Goal: Task Accomplishment & Management: Use online tool/utility

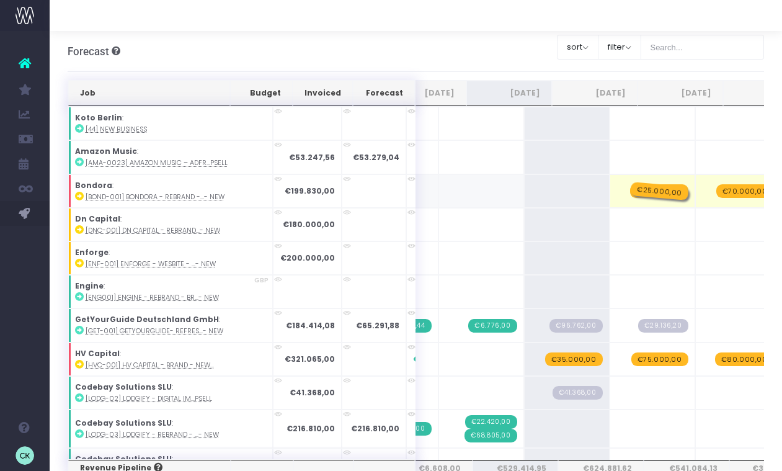
drag, startPoint x: 518, startPoint y: 193, endPoint x: 607, endPoint y: 190, distance: 88.7
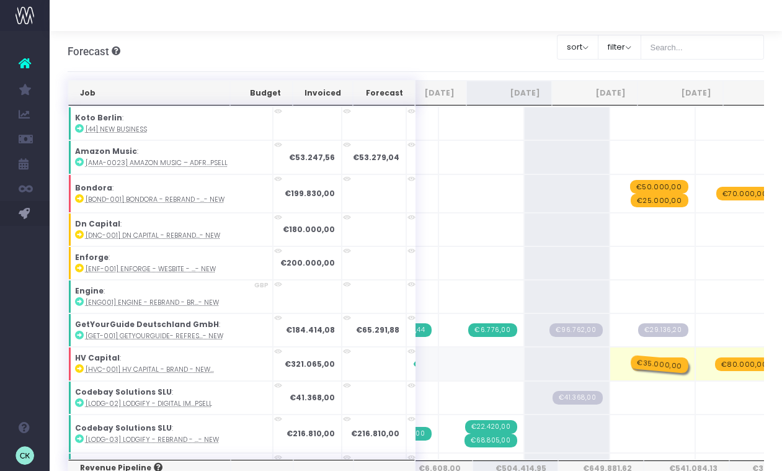
drag, startPoint x: 528, startPoint y: 365, endPoint x: 615, endPoint y: 365, distance: 87.4
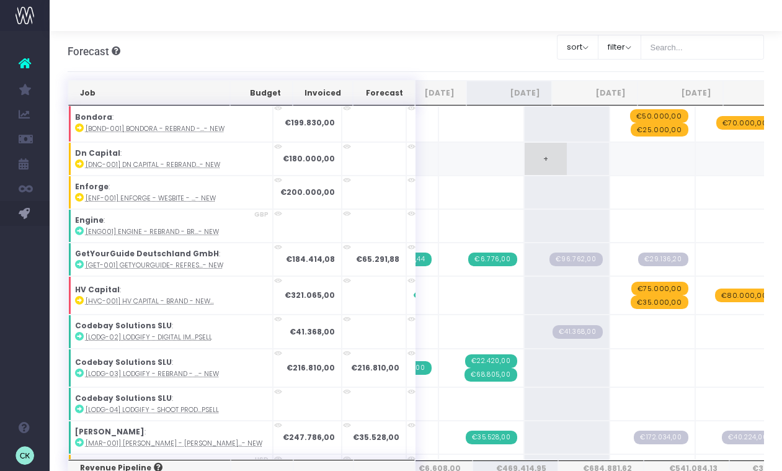
scroll to position [73, 0]
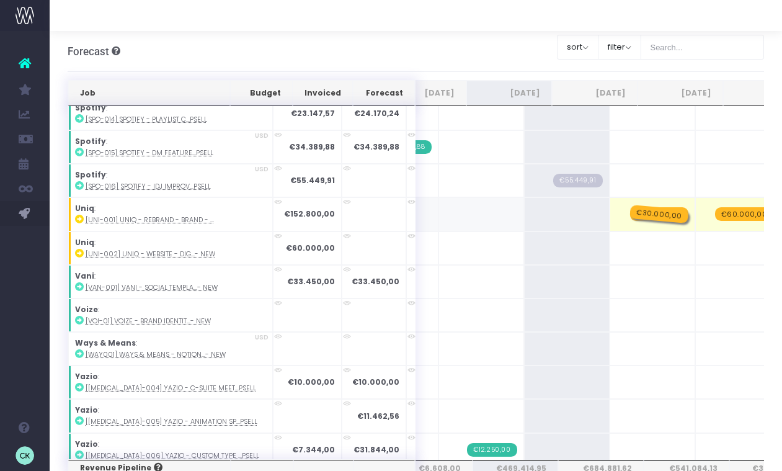
drag, startPoint x: 515, startPoint y: 213, endPoint x: 593, endPoint y: 213, distance: 78.7
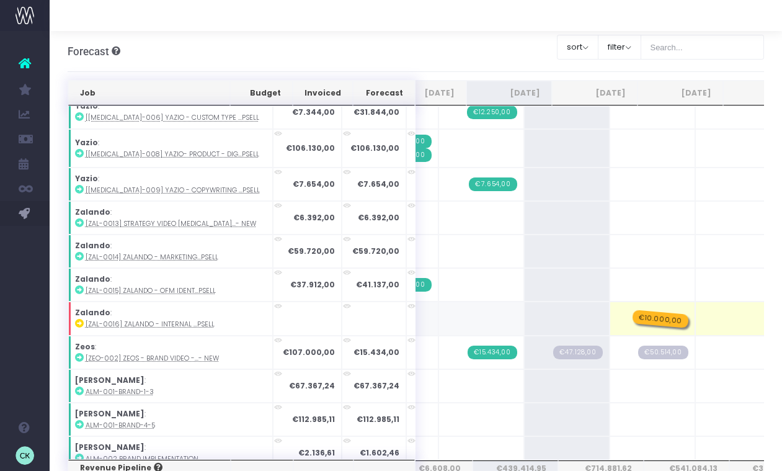
drag, startPoint x: 521, startPoint y: 312, endPoint x: 584, endPoint y: 312, distance: 63.2
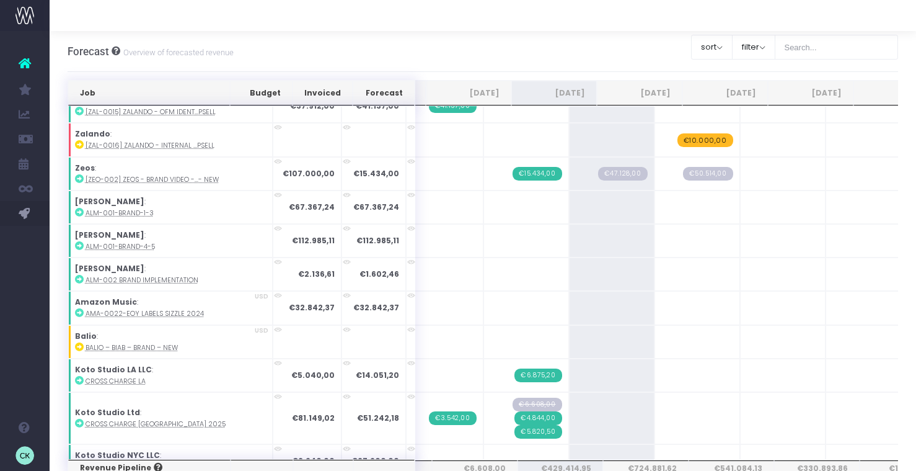
scroll to position [1409, 0]
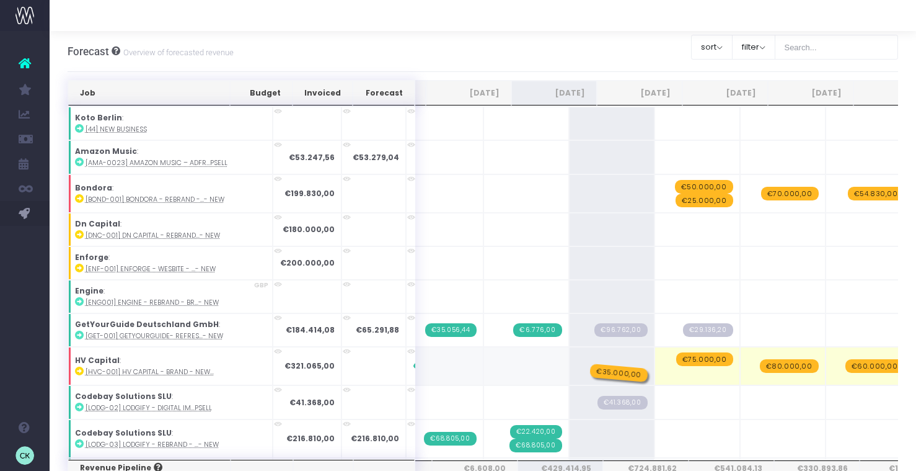
drag, startPoint x: 651, startPoint y: 373, endPoint x: 574, endPoint y: 369, distance: 77.0
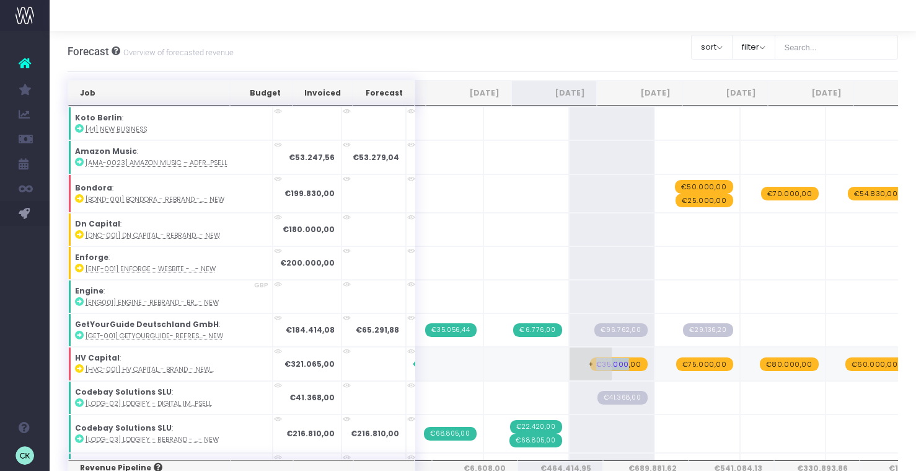
drag, startPoint x: 553, startPoint y: 363, endPoint x: 572, endPoint y: 365, distance: 19.3
click at [573, 366] on td "+ €35.000,00" at bounding box center [612, 363] width 86 height 33
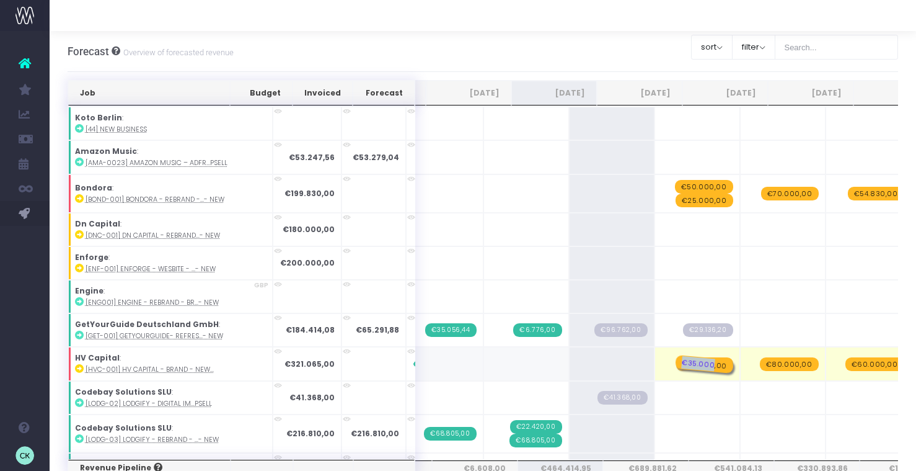
drag, startPoint x: 583, startPoint y: 361, endPoint x: 657, endPoint y: 361, distance: 74.4
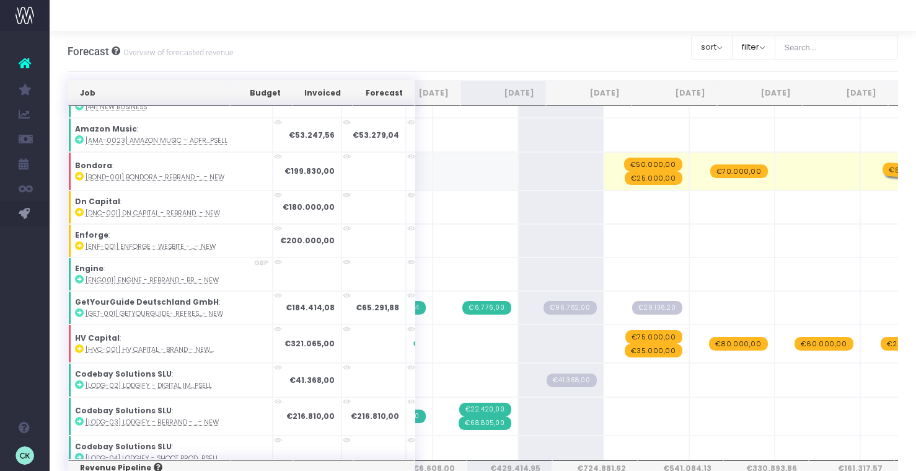
drag, startPoint x: 770, startPoint y: 170, endPoint x: 841, endPoint y: 170, distance: 71.3
drag, startPoint x: 682, startPoint y: 170, endPoint x: 755, endPoint y: 170, distance: 73.2
drag, startPoint x: 600, startPoint y: 162, endPoint x: 675, endPoint y: 167, distance: 75.1
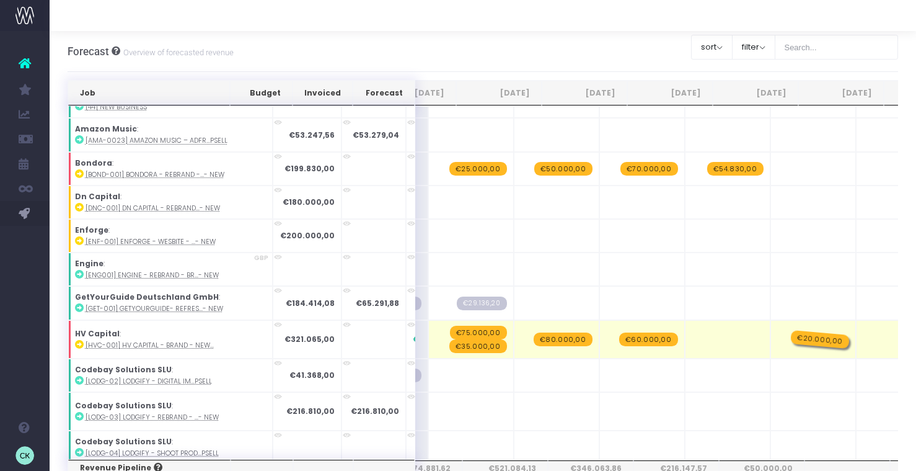
drag, startPoint x: 687, startPoint y: 337, endPoint x: 758, endPoint y: 337, distance: 71.3
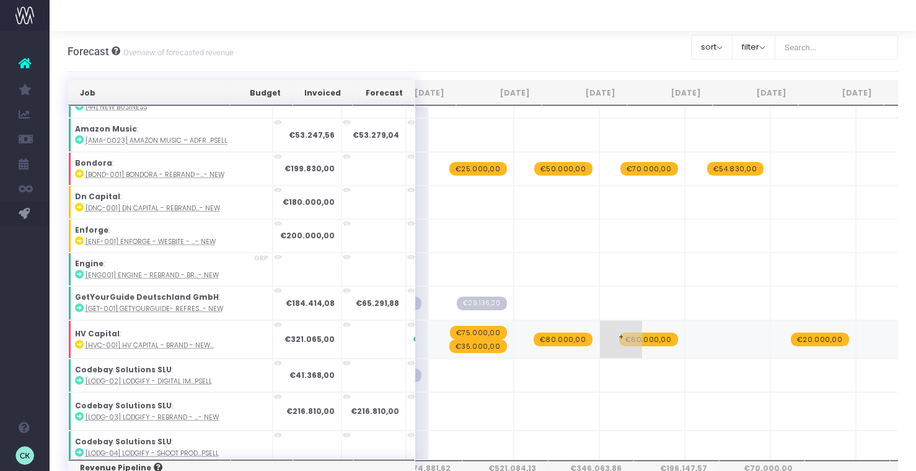
click at [619, 337] on span "€60.000,00" at bounding box center [648, 339] width 59 height 14
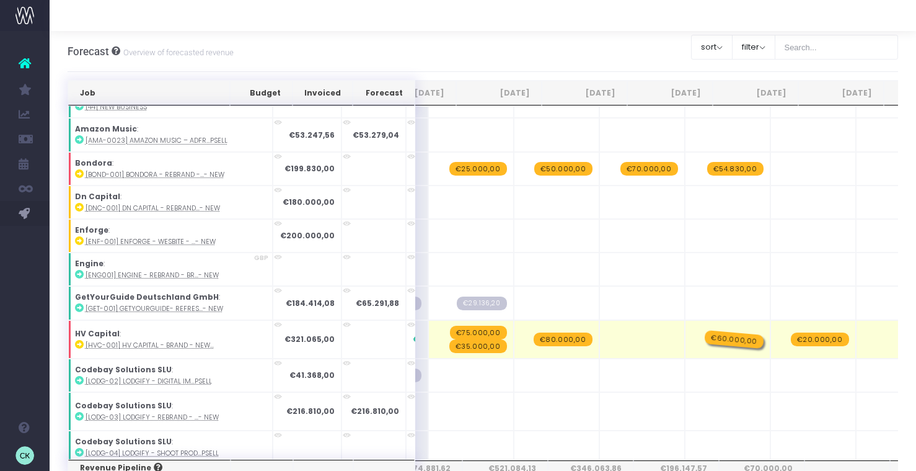
drag, startPoint x: 599, startPoint y: 336, endPoint x: 665, endPoint y: 336, distance: 66.3
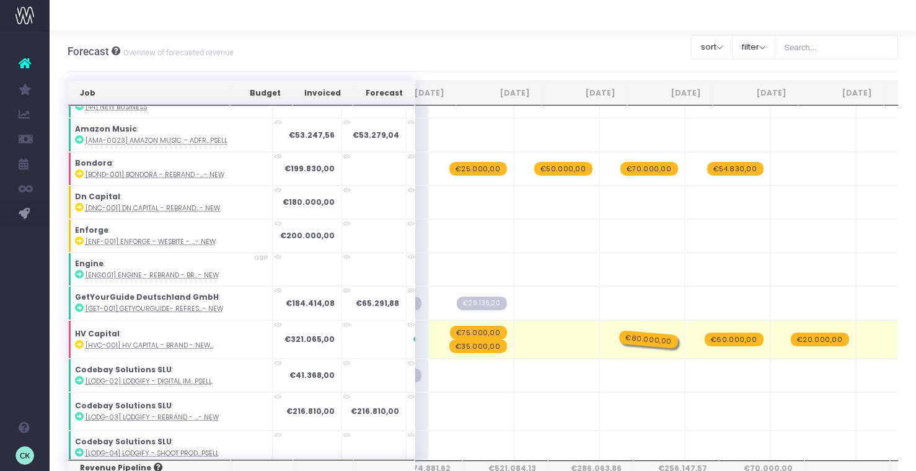
drag, startPoint x: 510, startPoint y: 338, endPoint x: 570, endPoint y: 338, distance: 60.1
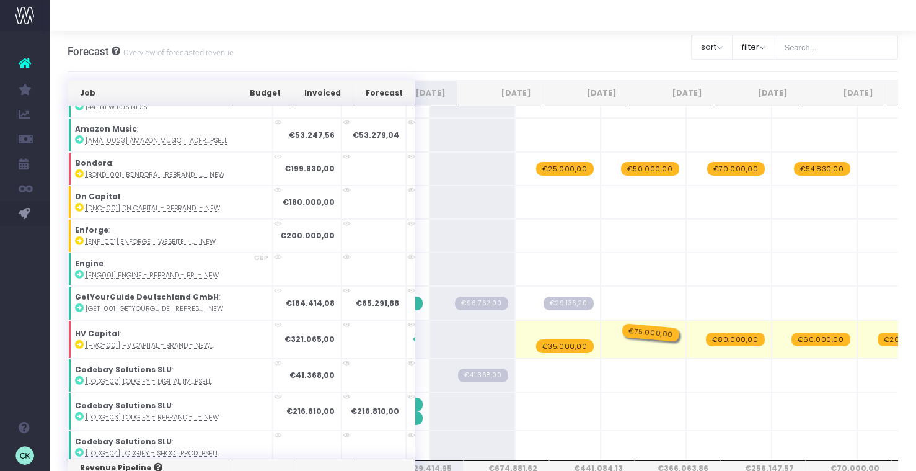
drag, startPoint x: 516, startPoint y: 329, endPoint x: 574, endPoint y: 329, distance: 58.3
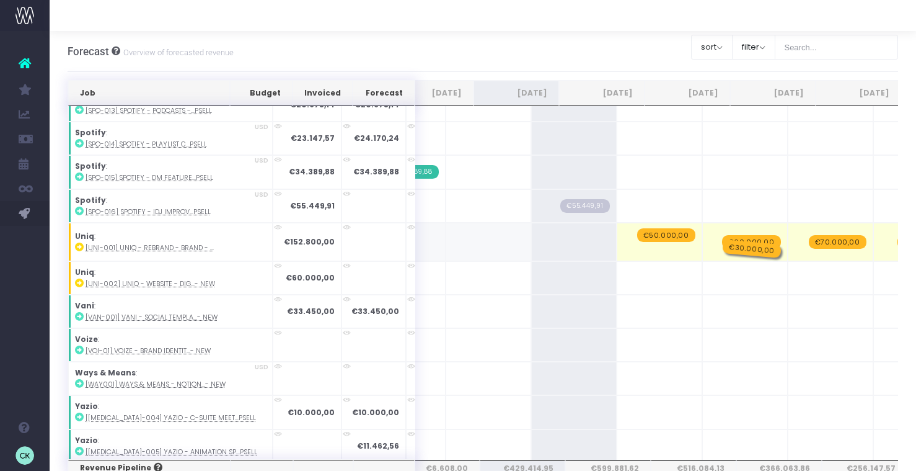
drag, startPoint x: 620, startPoint y: 246, endPoint x: 701, endPoint y: 246, distance: 80.6
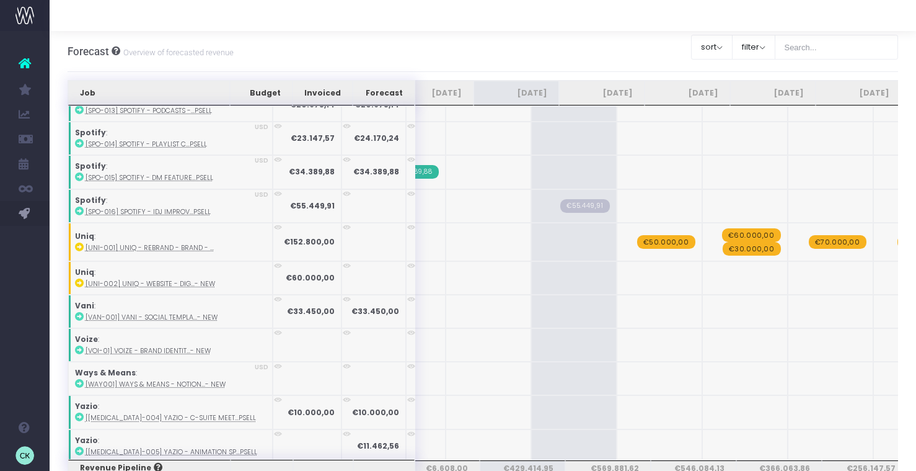
drag, startPoint x: 694, startPoint y: 232, endPoint x: 752, endPoint y: 232, distance: 58.3
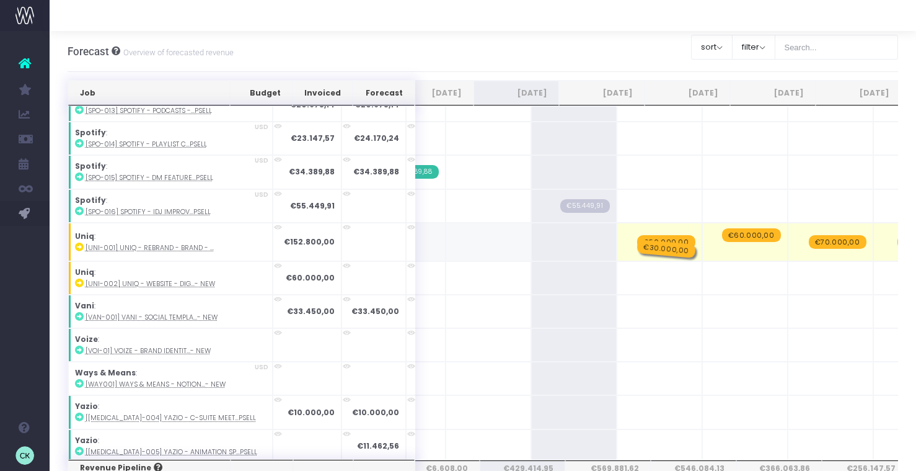
drag, startPoint x: 688, startPoint y: 246, endPoint x: 614, endPoint y: 246, distance: 73.8
drag, startPoint x: 609, startPoint y: 231, endPoint x: 691, endPoint y: 231, distance: 81.8
drag, startPoint x: 695, startPoint y: 247, endPoint x: 759, endPoint y: 246, distance: 63.9
drag, startPoint x: 782, startPoint y: 229, endPoint x: 862, endPoint y: 229, distance: 80.0
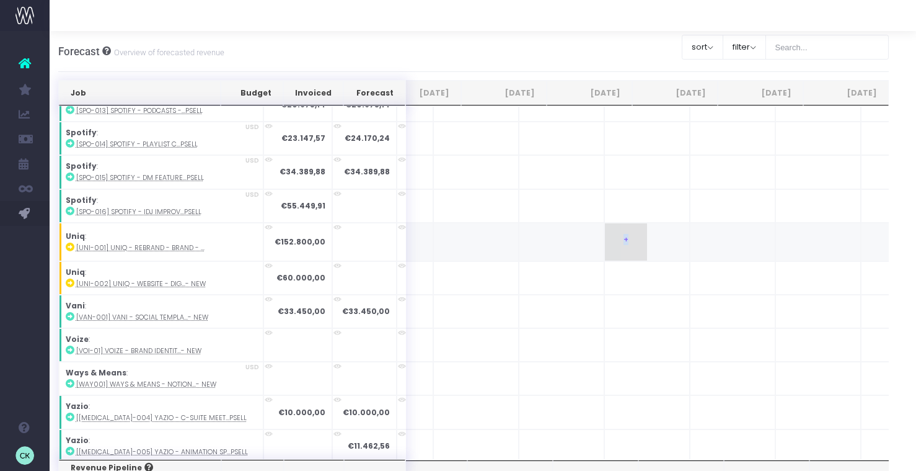
drag, startPoint x: 845, startPoint y: 228, endPoint x: 587, endPoint y: 255, distance: 260.0
click at [587, 255] on tr "Uniq : [Uni-001] UNIQ - Rebrand - Brand - ... €152.800,00 €225.590,00 + + €30.0…" at bounding box center [144, 242] width 1603 height 38
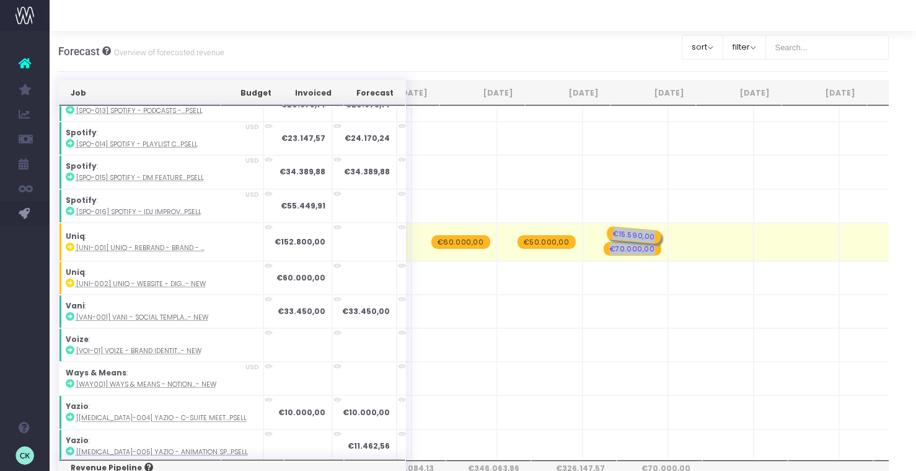
drag, startPoint x: 601, startPoint y: 228, endPoint x: 642, endPoint y: 230, distance: 41.0
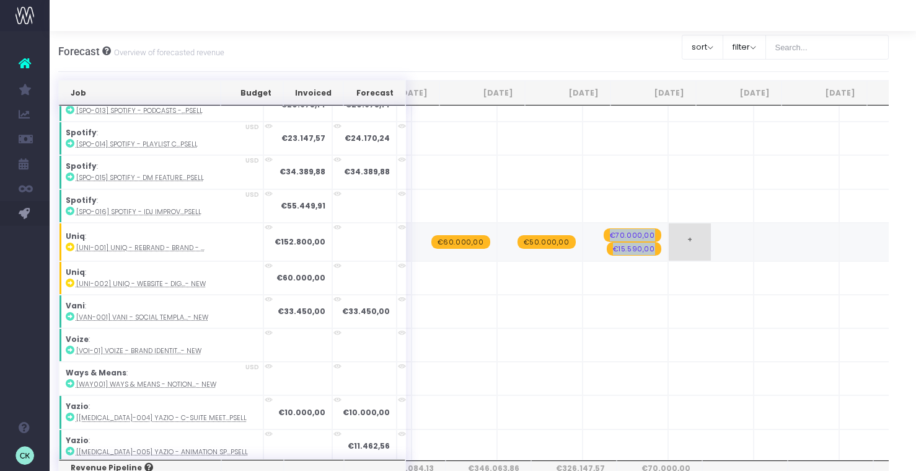
drag, startPoint x: 565, startPoint y: 232, endPoint x: 629, endPoint y: 234, distance: 63.3
click at [630, 234] on tr "Uniq : [Uni-001] UNIQ - Rebrand - Brand - ... €152.800,00 €225.590,00 + + €30.0…" at bounding box center [465, 242] width 1603 height 38
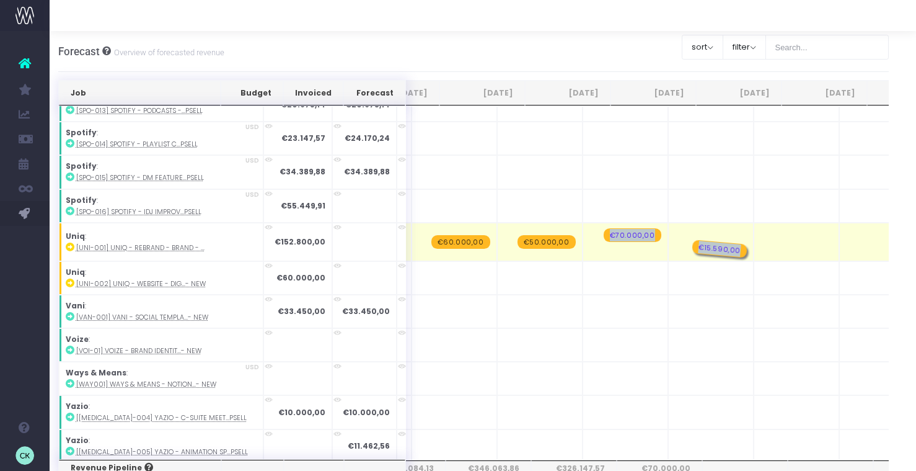
drag, startPoint x: 587, startPoint y: 245, endPoint x: 631, endPoint y: 245, distance: 44.0
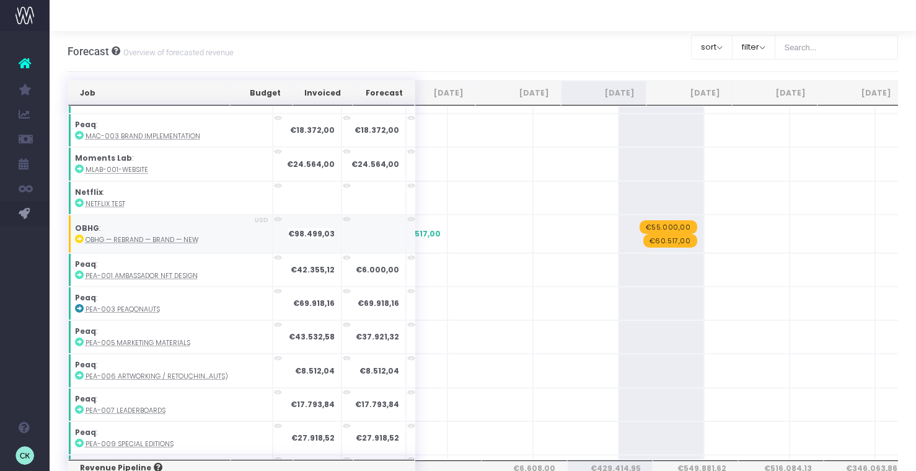
click at [104, 235] on abbr "OBHG — Rebrand — Brand — New" at bounding box center [142, 239] width 113 height 9
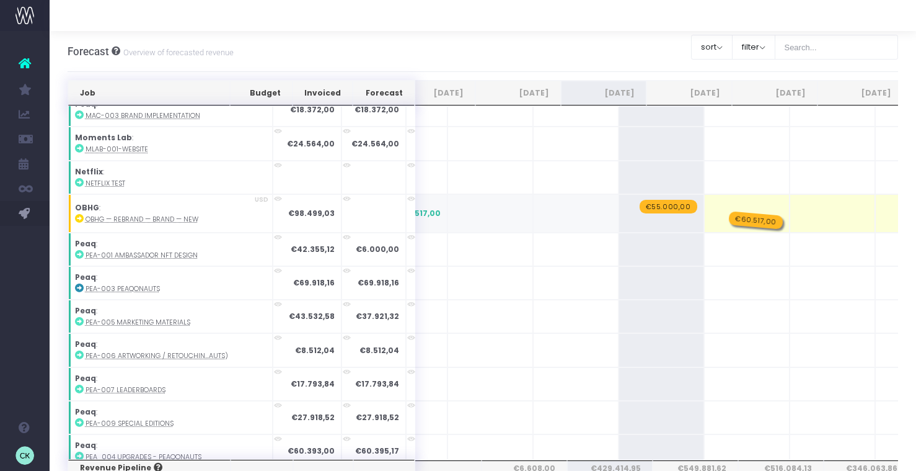
drag, startPoint x: 613, startPoint y: 212, endPoint x: 675, endPoint y: 212, distance: 62.6
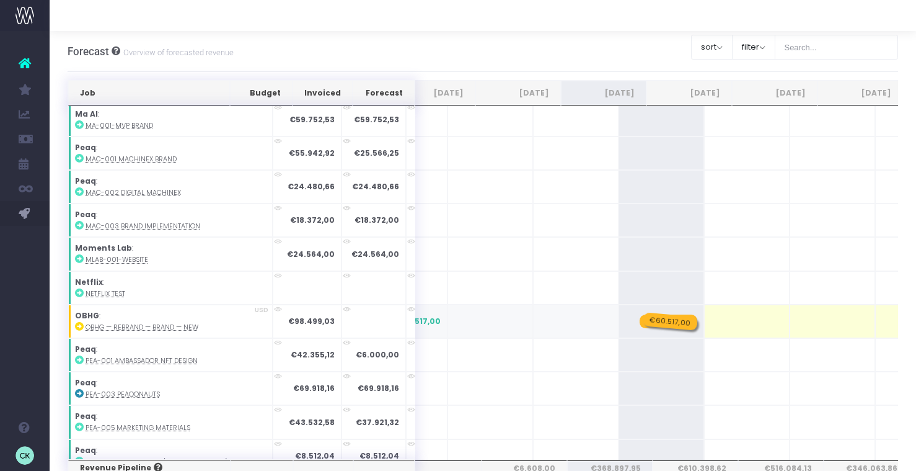
drag, startPoint x: 707, startPoint y: 309, endPoint x: 624, endPoint y: 308, distance: 82.5
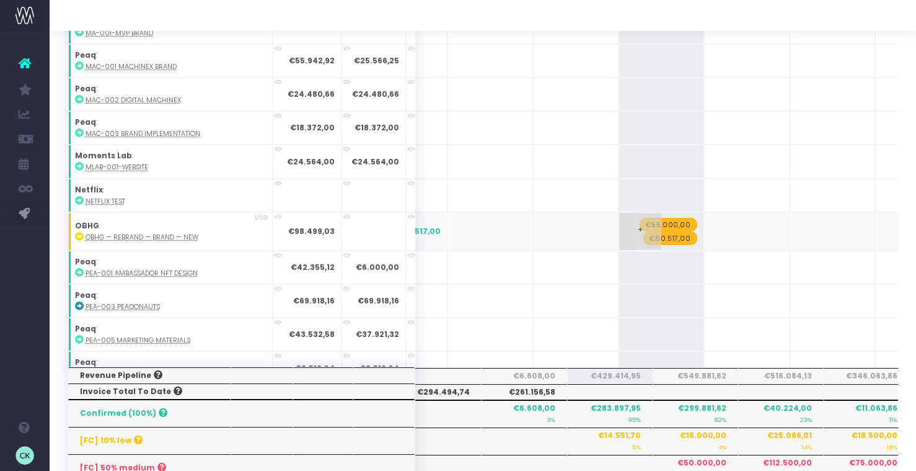
click at [640, 218] on span "€55.000,00" at bounding box center [669, 225] width 58 height 14
type input "55000"
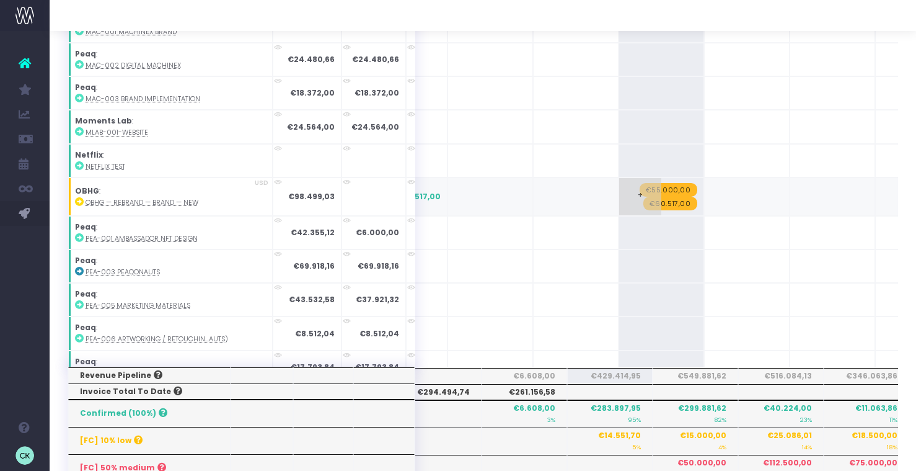
click at [640, 183] on span "€55.000,00" at bounding box center [669, 190] width 58 height 14
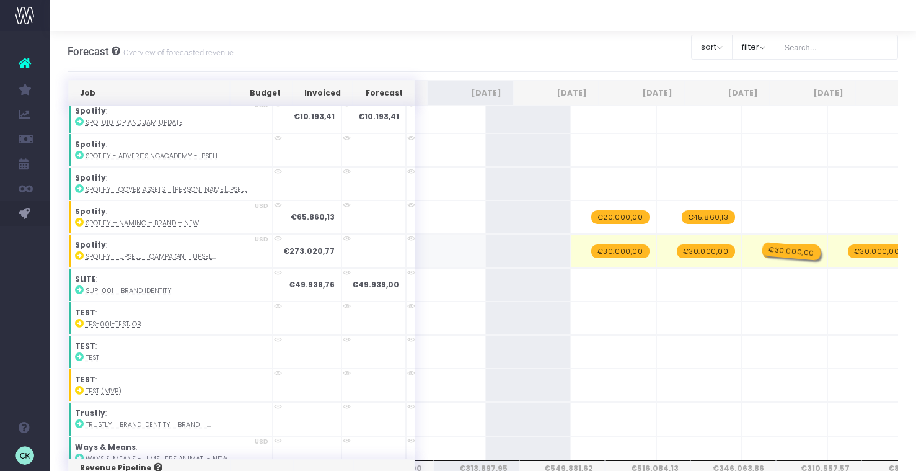
drag, startPoint x: 483, startPoint y: 241, endPoint x: 734, endPoint y: 245, distance: 251.1
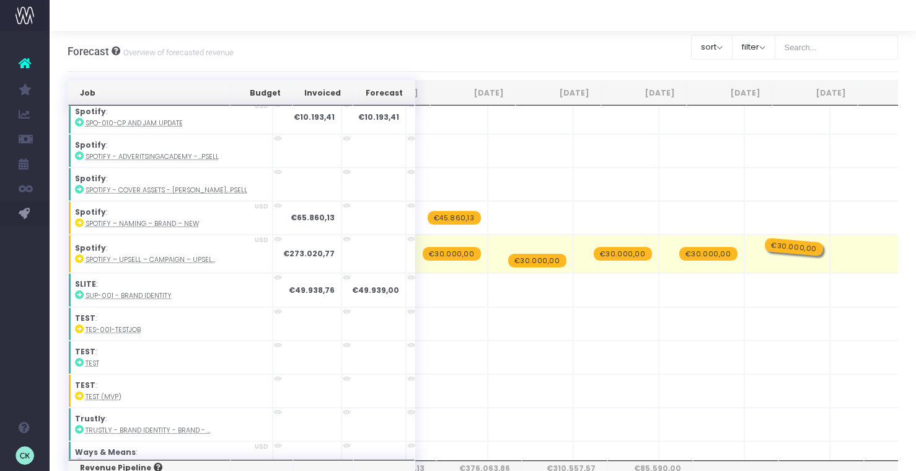
drag, startPoint x: 479, startPoint y: 237, endPoint x: 725, endPoint y: 244, distance: 246.9
